Goal: Obtain resource: Download file/media

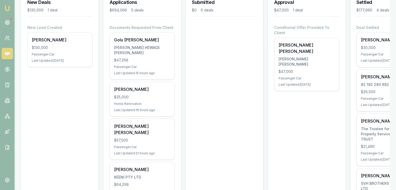
scroll to position [84, 0]
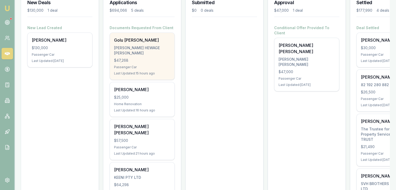
click at [138, 54] on div "DE SILVA, GOLU HEWAGE JANANIE VISHAKA" at bounding box center [142, 50] width 56 height 10
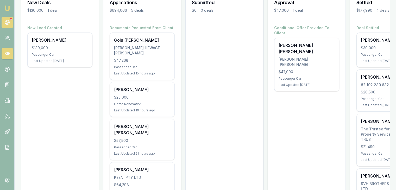
click at [8, 20] on icon at bounding box center [7, 22] width 5 height 5
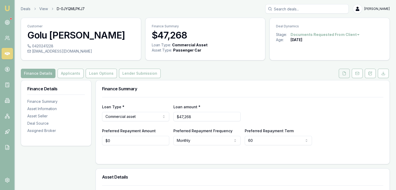
click at [340, 75] on button at bounding box center [343, 73] width 11 height 9
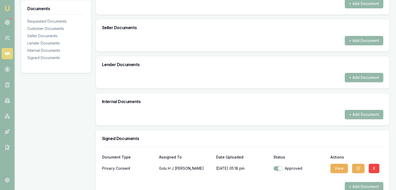
scroll to position [155, 0]
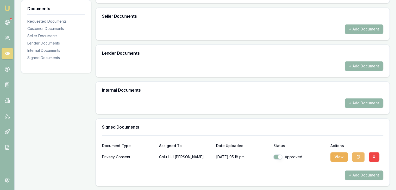
click at [354, 157] on button "button" at bounding box center [358, 156] width 12 height 9
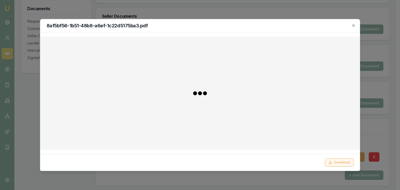
click at [338, 160] on button "Download" at bounding box center [338, 162] width 29 height 8
click at [354, 26] on icon "button" at bounding box center [353, 25] width 2 height 2
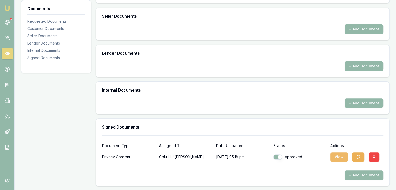
click at [336, 152] on button "View" at bounding box center [338, 156] width 17 height 9
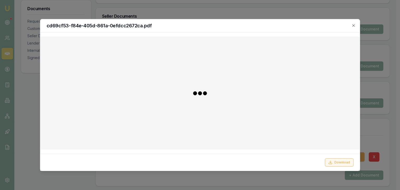
click at [331, 163] on icon at bounding box center [330, 162] width 4 height 4
click at [269, 25] on h2 "cd69cf53-f84e-405d-861a-0efdcc2672ca.pdf" at bounding box center [200, 25] width 307 height 5
click at [351, 25] on icon "button" at bounding box center [353, 25] width 4 height 4
